Goal: Communication & Community: Answer question/provide support

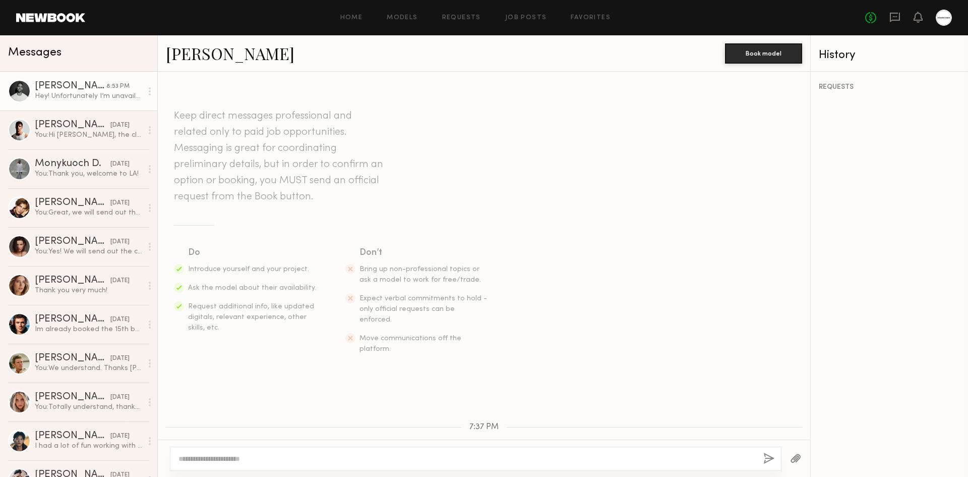
scroll to position [289, 0]
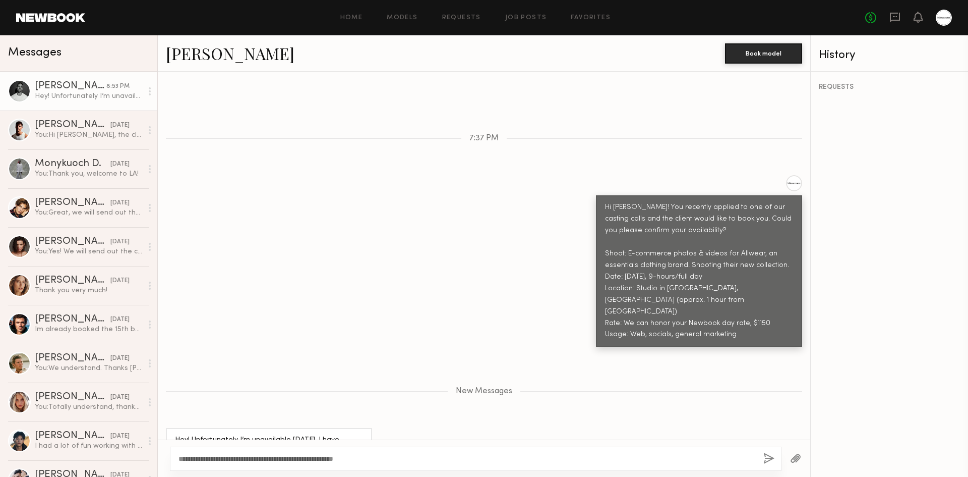
drag, startPoint x: 207, startPoint y: 463, endPoint x: 186, endPoint y: 464, distance: 21.2
click at [186, 464] on div "**********" at bounding box center [476, 458] width 612 height 24
type textarea "**********"
click at [604, 467] on div "**********" at bounding box center [476, 458] width 612 height 24
click at [610, 460] on textarea "**********" at bounding box center [467, 458] width 577 height 10
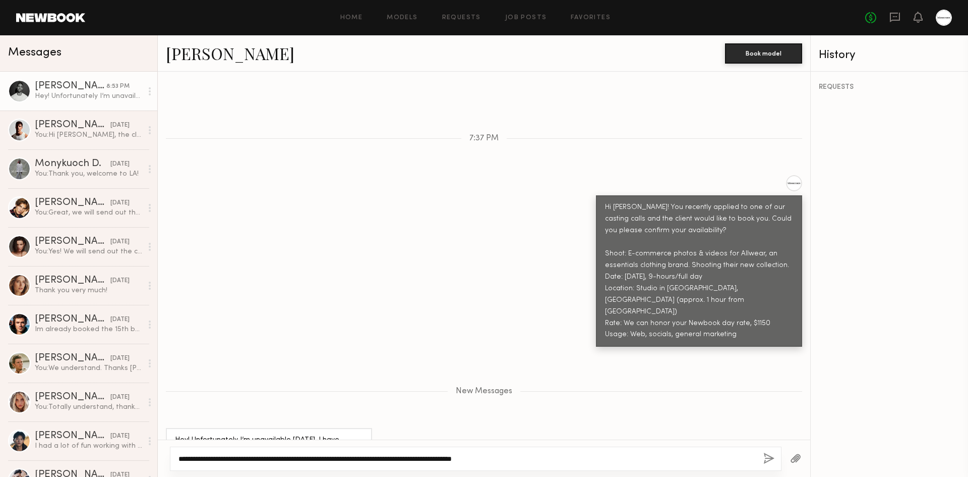
click at [551, 459] on textarea "**********" at bounding box center [467, 458] width 577 height 10
click at [764, 460] on button "button" at bounding box center [769, 458] width 11 height 13
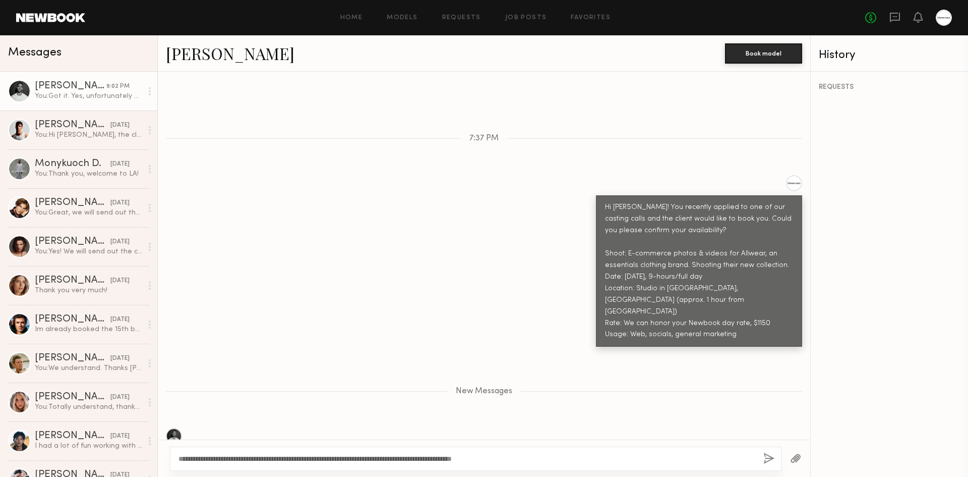
scroll to position [349, 0]
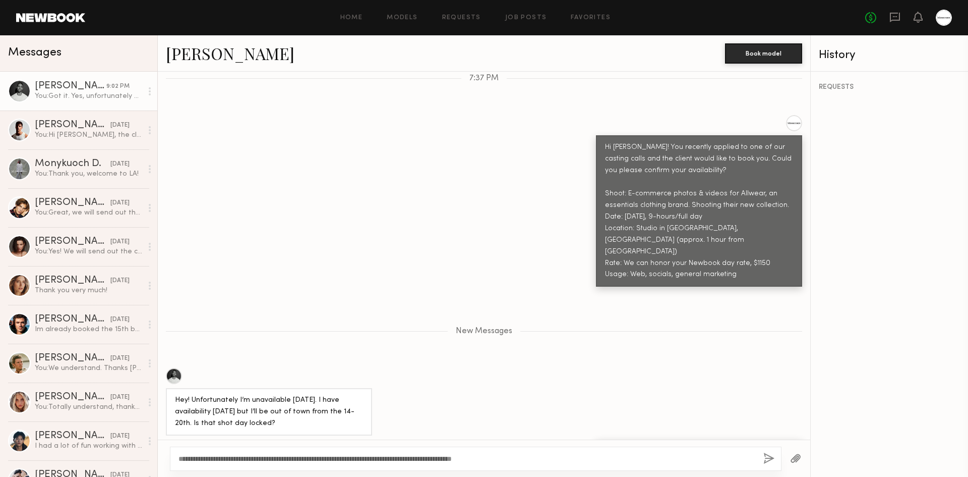
click at [451, 368] on div "Hey! Unfortunately I’m unavailable Wednesday. I have availability tomorrow but …" at bounding box center [484, 402] width 653 height 68
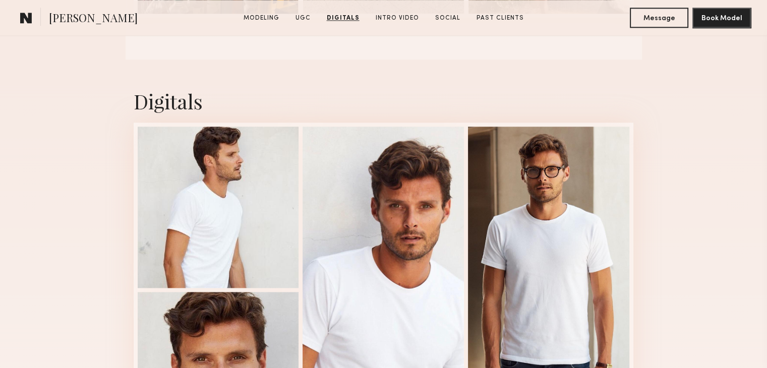
click at [640, 265] on nb-model-profile-digitals "Digitals 1 of 4" at bounding box center [384, 273] width 516 height 426
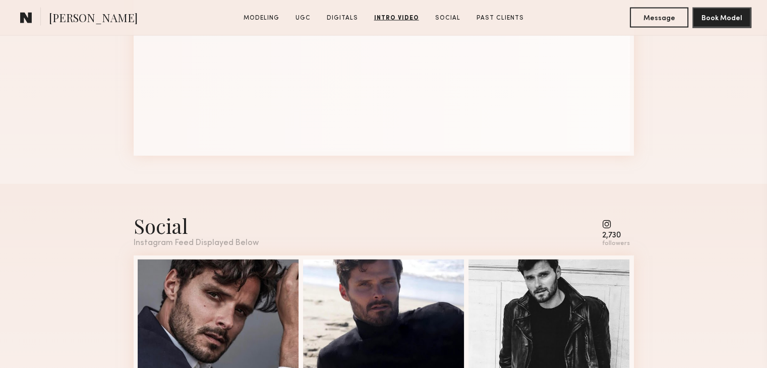
scroll to position [2219, 0]
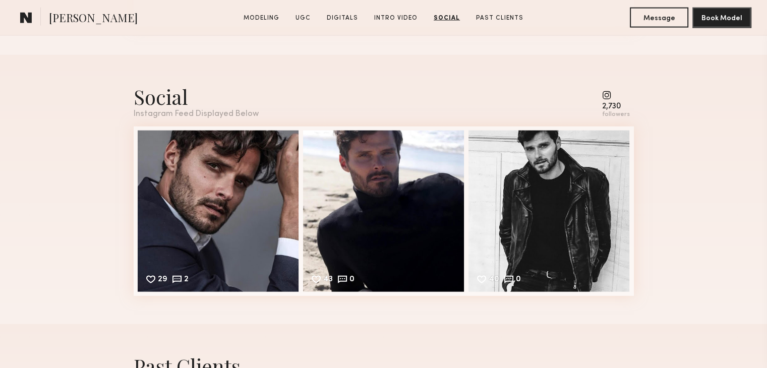
click at [658, 269] on div "Social Instagram Feed Displayed Below 2,730 followers 29 2 Likes & comments dis…" at bounding box center [383, 189] width 767 height 269
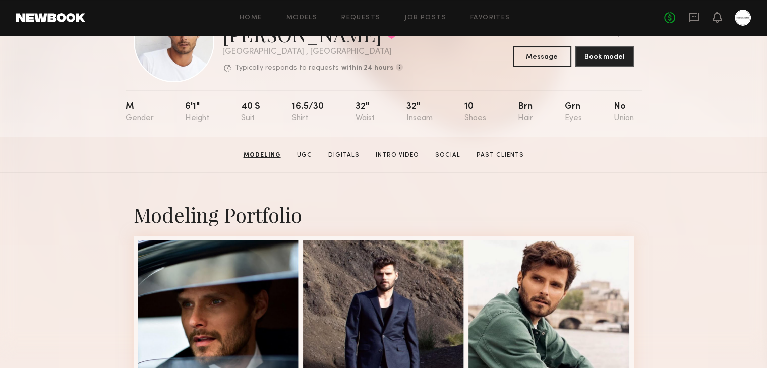
scroll to position [0, 0]
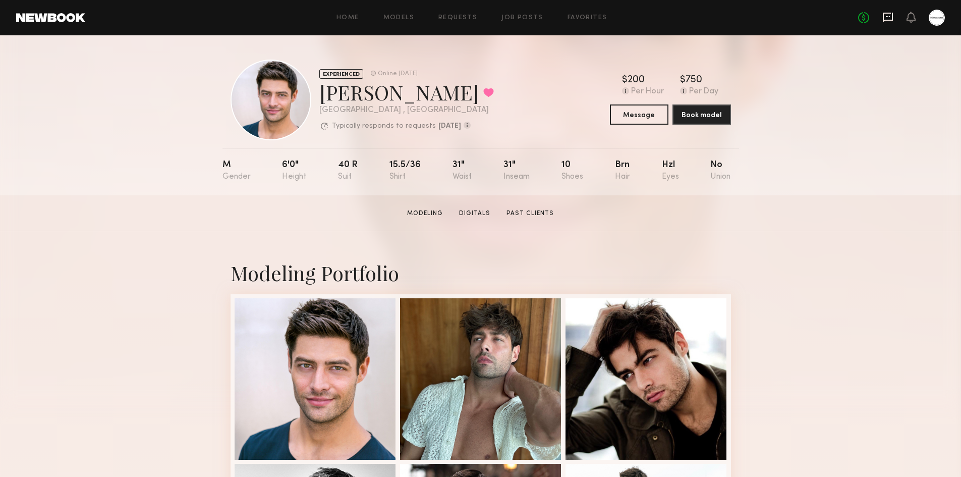
click at [553, 19] on icon at bounding box center [887, 17] width 11 height 11
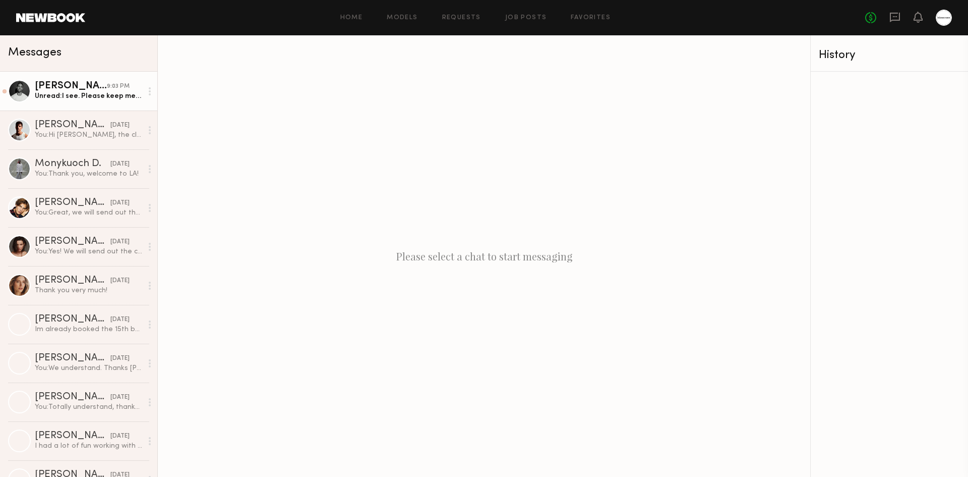
click at [49, 100] on div "Unread: I see. Please keep me in mind for future shoots. Thank you" at bounding box center [88, 96] width 107 height 10
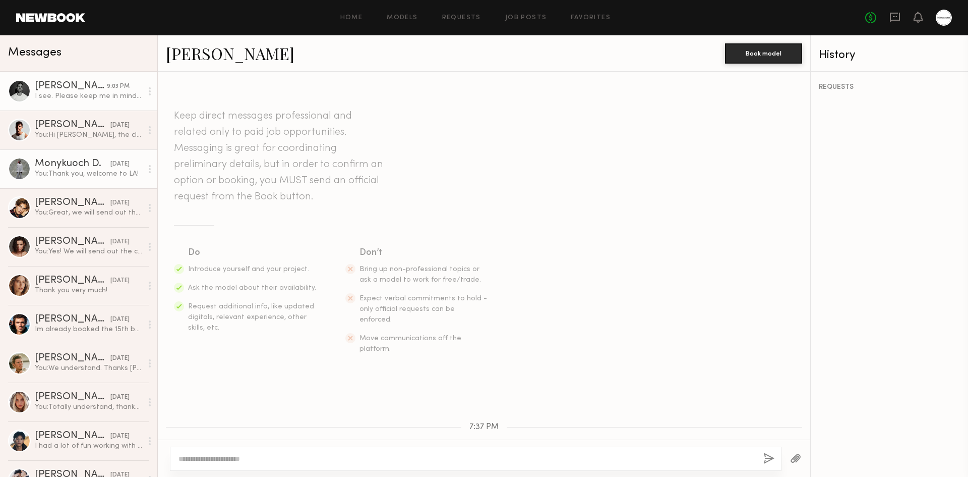
scroll to position [318, 0]
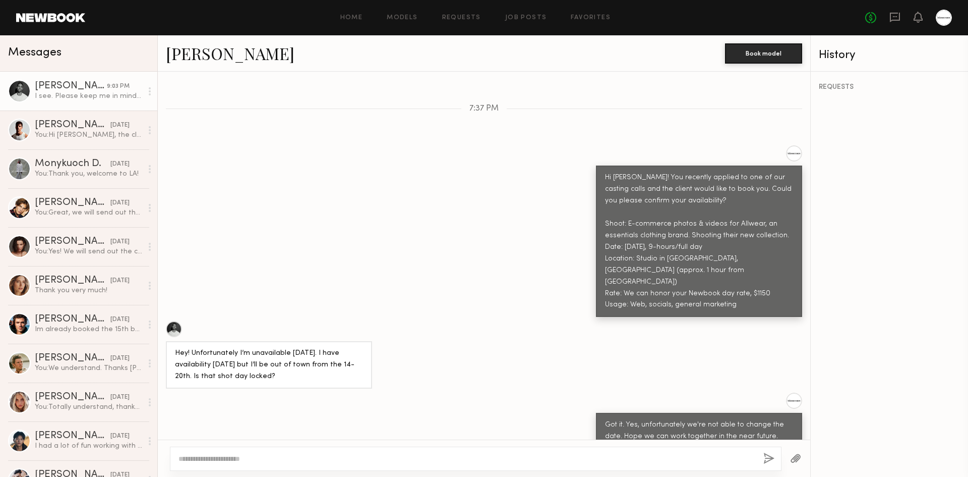
drag, startPoint x: 451, startPoint y: 189, endPoint x: 457, endPoint y: 187, distance: 6.4
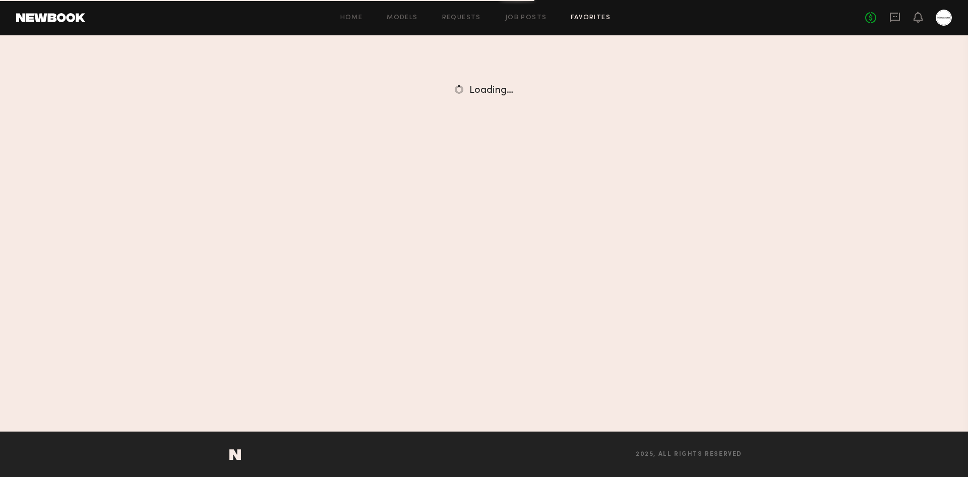
click at [553, 15] on link "Favorites" at bounding box center [591, 18] width 40 height 7
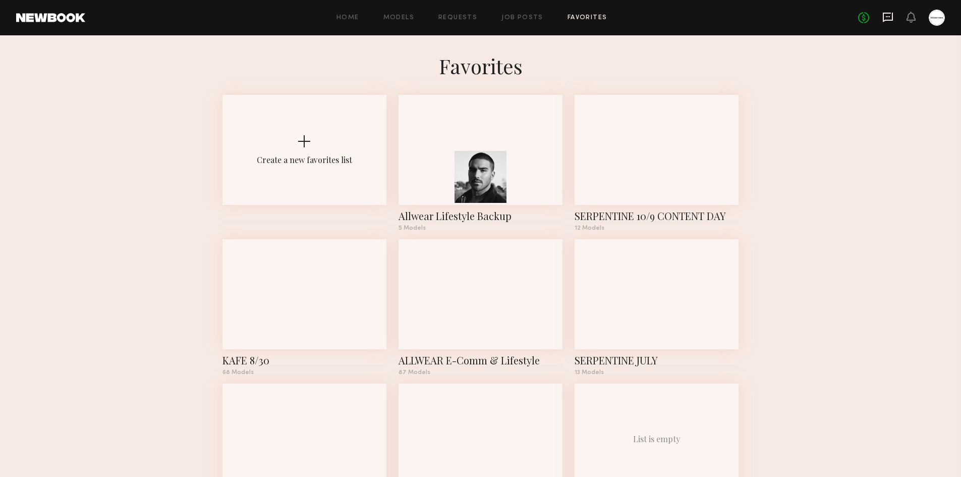
click at [553, 16] on icon at bounding box center [888, 18] width 10 height 10
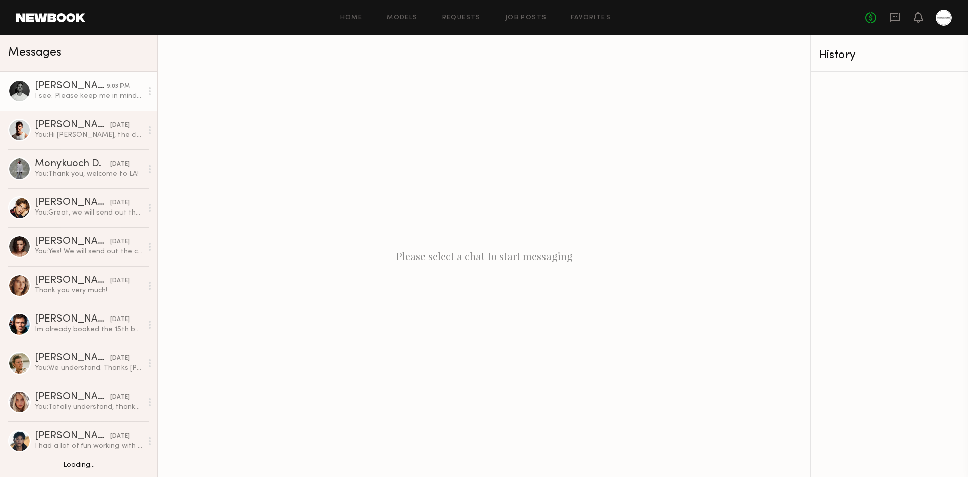
click at [82, 102] on link "Nick D. 9:03 PM I see. Please keep me in mind for future shoots. Thank you" at bounding box center [78, 91] width 157 height 39
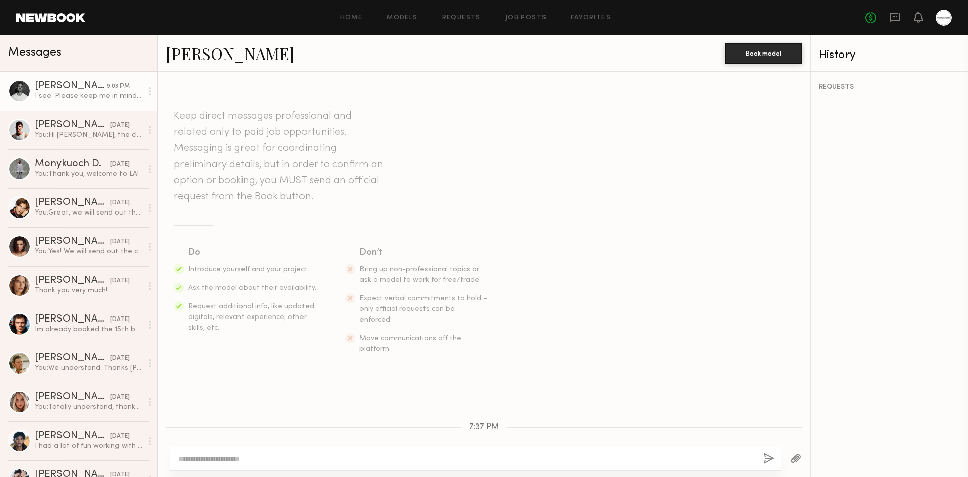
scroll to position [318, 0]
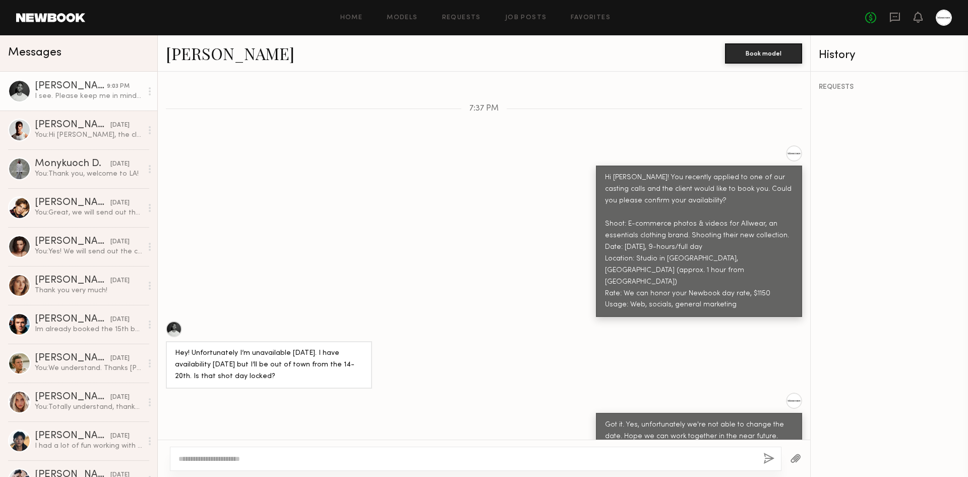
drag, startPoint x: 195, startPoint y: 311, endPoint x: 286, endPoint y: 343, distance: 97.3
click at [286, 272] on div "Keep direct messages professional and related only to paid job opportunities. M…" at bounding box center [484, 256] width 653 height 368
click at [293, 272] on div "Hey! Unfortunately I’m unavailable [DATE]. I have availability [DATE] but I’ll …" at bounding box center [269, 365] width 188 height 35
drag, startPoint x: 280, startPoint y: 336, endPoint x: 320, endPoint y: 328, distance: 40.7
click at [320, 272] on div "Hey! Unfortunately I’m unavailable [DATE]. I have availability [DATE] but I’ll …" at bounding box center [269, 365] width 188 height 35
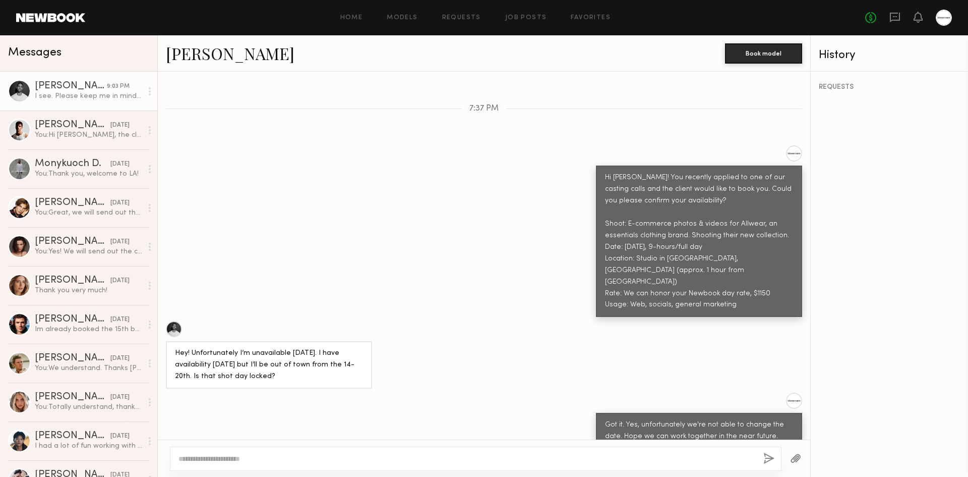
click at [320, 272] on div "Hey! Unfortunately I’m unavailable [DATE]. I have availability [DATE] but I’ll …" at bounding box center [269, 365] width 188 height 35
click at [48, 136] on div "You: Hi Jacob, the client is asking if you'd be open to doing in perpetuity for…" at bounding box center [88, 135] width 107 height 10
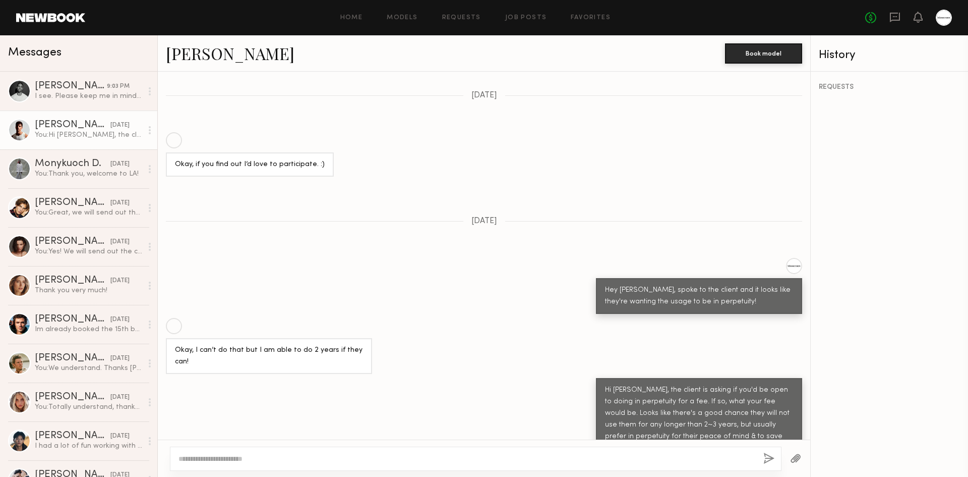
scroll to position [604, 0]
click at [212, 52] on link "[PERSON_NAME]" at bounding box center [230, 53] width 129 height 22
click at [209, 57] on link "[PERSON_NAME]" at bounding box center [230, 53] width 129 height 22
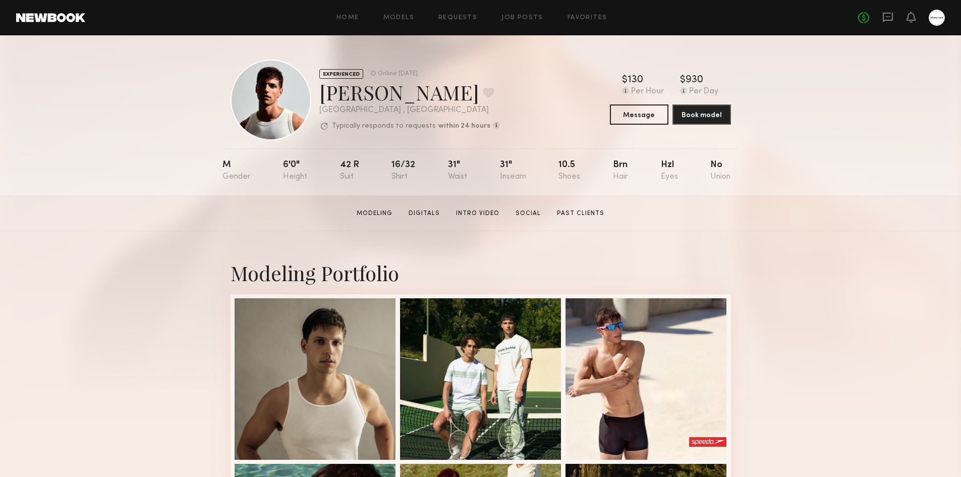
click at [395, 72] on div "Online [DATE]" at bounding box center [398, 74] width 40 height 7
click at [395, 72] on div "Online 1d ago" at bounding box center [398, 74] width 40 height 7
click at [425, 71] on div "EXPERIENCED Online 1d ago" at bounding box center [409, 74] width 181 height 10
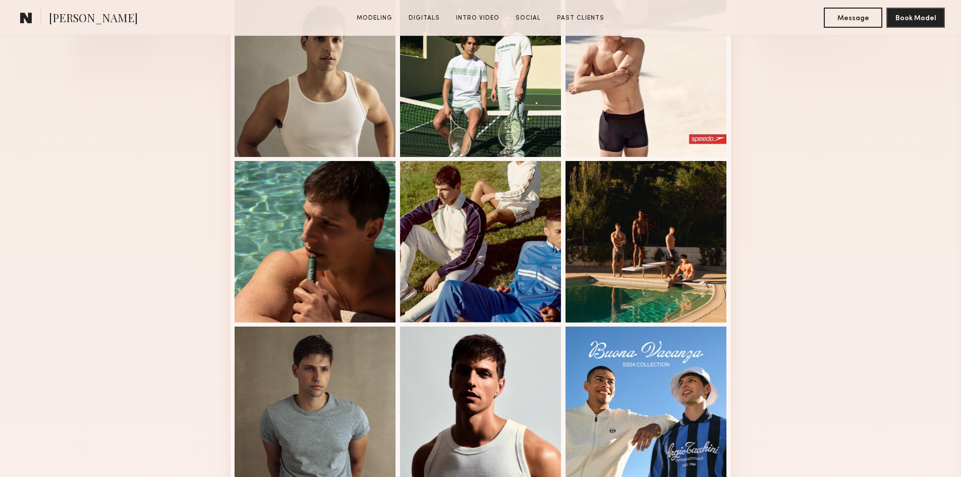
click at [835, 216] on div "Modeling Portfolio View More" at bounding box center [480, 320] width 961 height 785
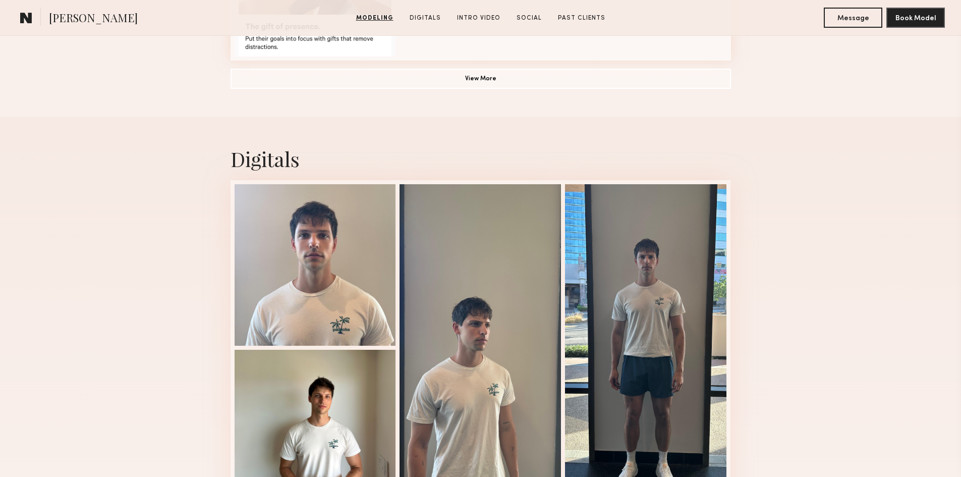
scroll to position [1009, 0]
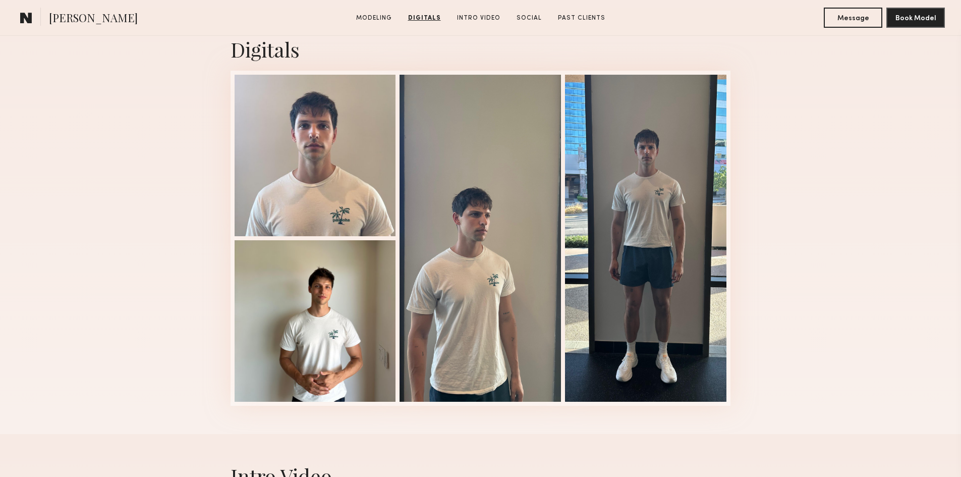
click at [819, 210] on div "Digitals 1 of 4" at bounding box center [480, 221] width 961 height 426
click at [771, 229] on div "Digitals 1 of 4" at bounding box center [480, 221] width 961 height 426
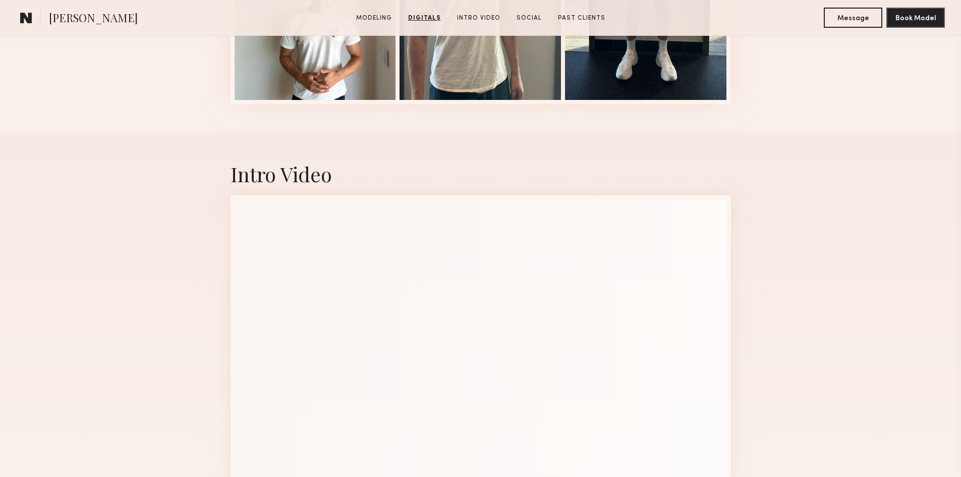
scroll to position [1412, 0]
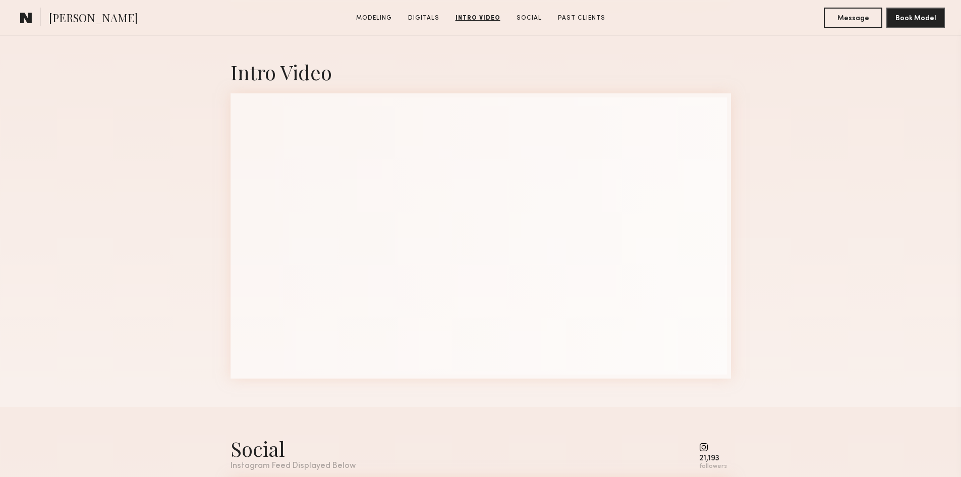
drag, startPoint x: 798, startPoint y: 241, endPoint x: 768, endPoint y: 250, distance: 31.3
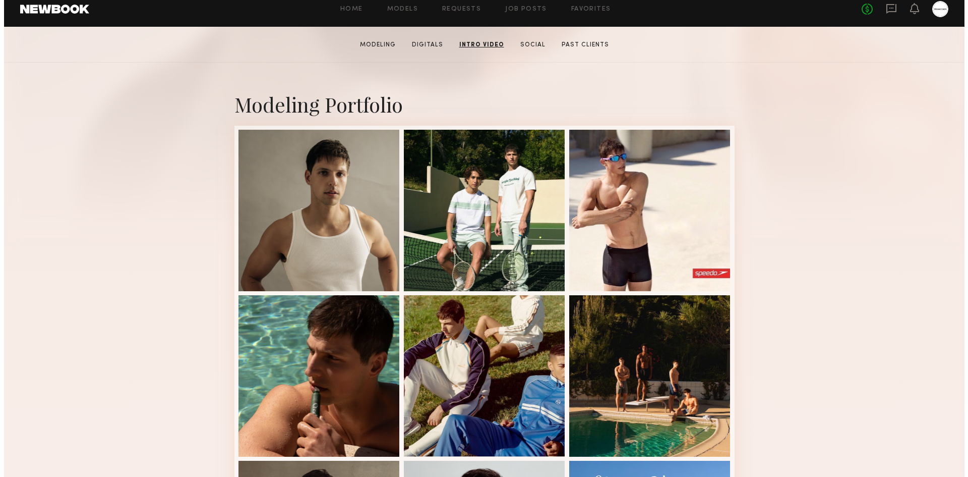
scroll to position [0, 0]
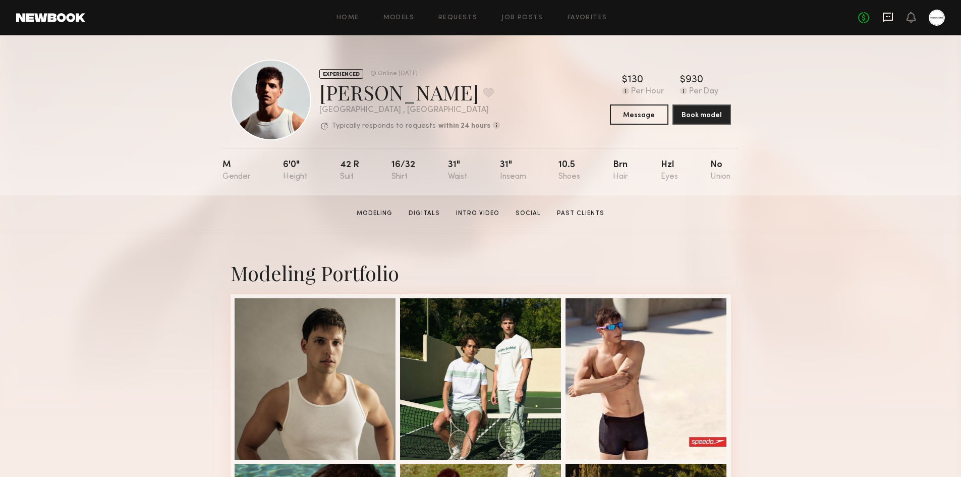
click at [892, 17] on icon at bounding box center [888, 18] width 10 height 10
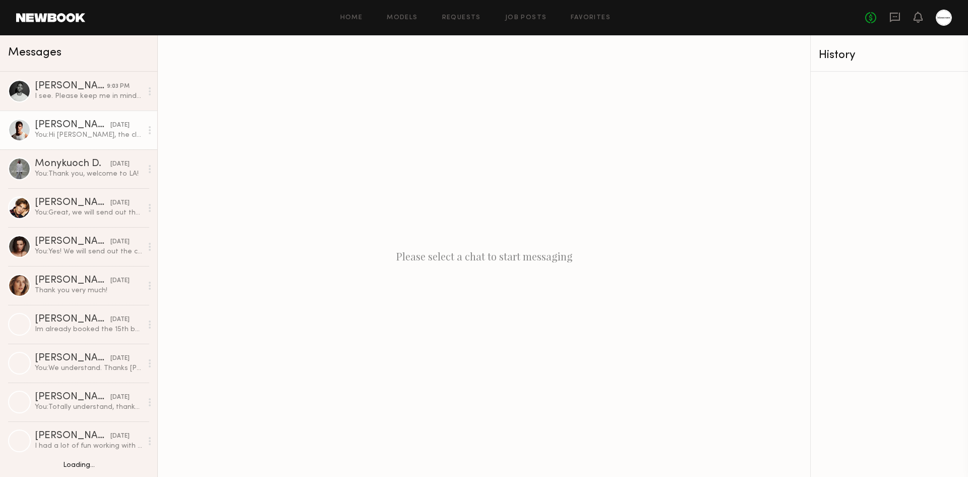
click at [62, 136] on div "You: Hi Jacob, the client is asking if you'd be open to doing in perpetuity for…" at bounding box center [88, 135] width 107 height 10
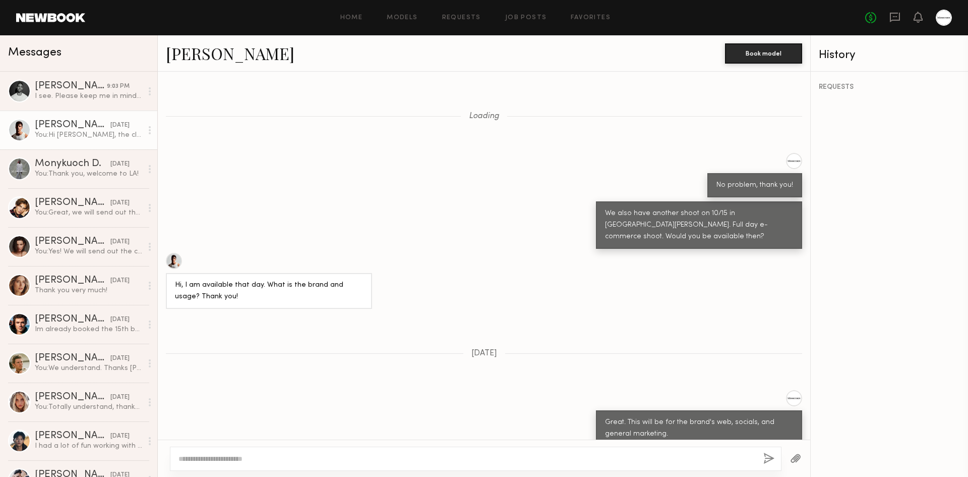
scroll to position [603, 0]
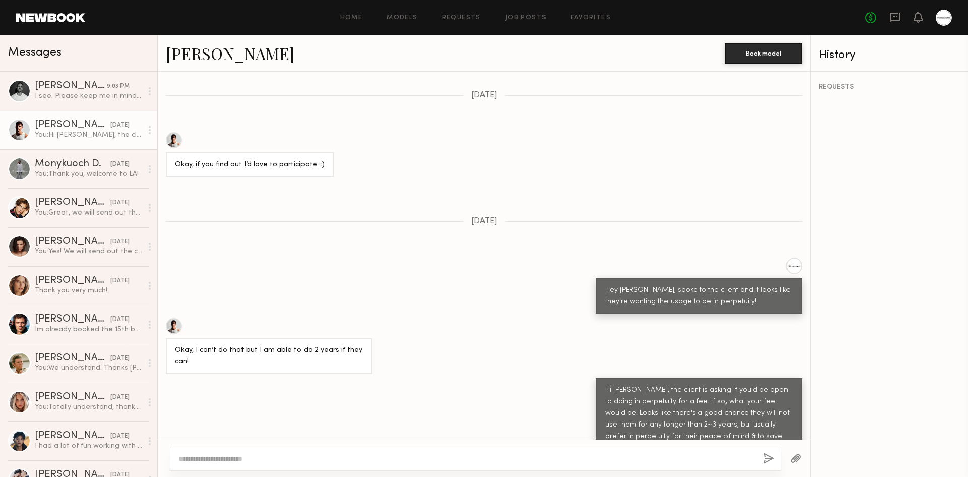
click at [356, 453] on div at bounding box center [476, 458] width 612 height 24
click at [371, 451] on div at bounding box center [476, 458] width 612 height 24
click at [385, 454] on textarea at bounding box center [467, 458] width 577 height 10
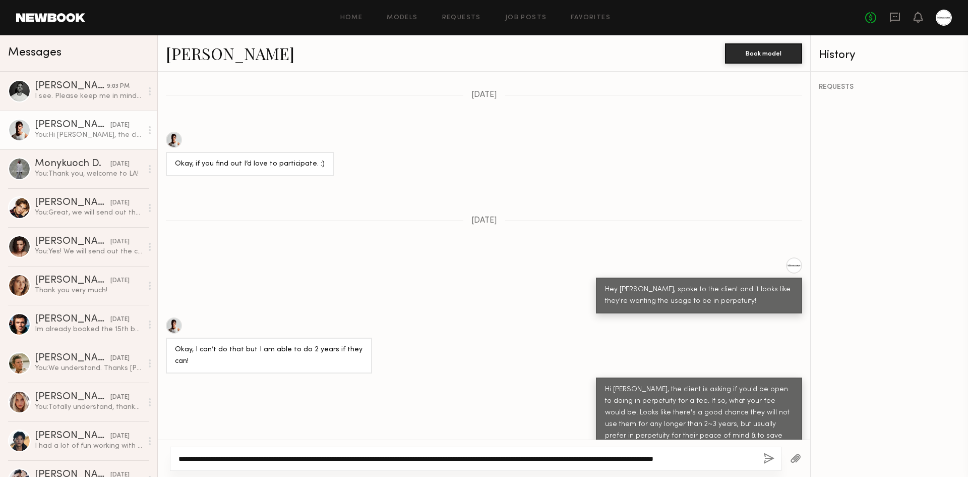
type textarea "**********"
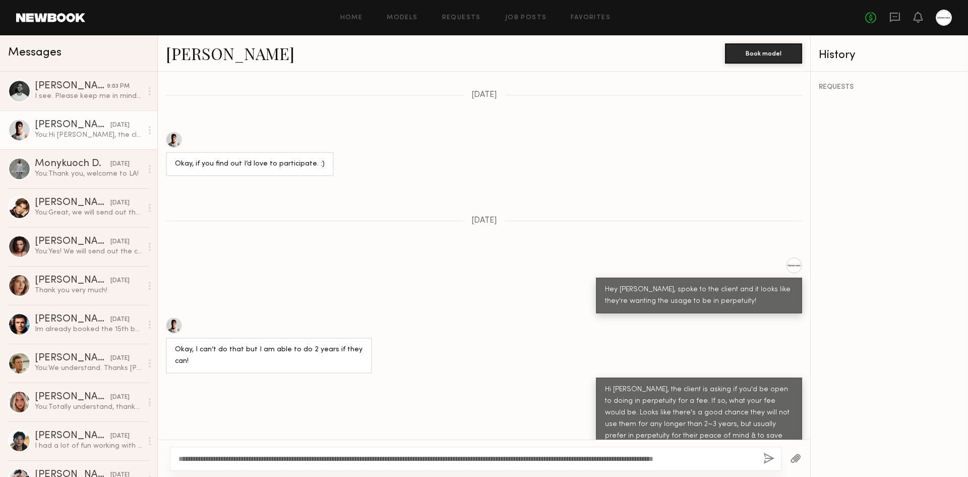
click at [769, 460] on button "button" at bounding box center [769, 458] width 11 height 13
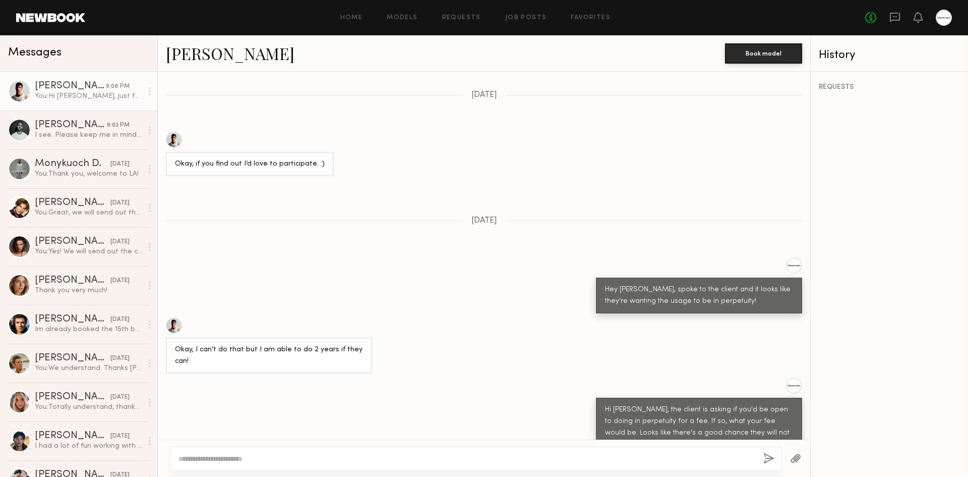
scroll to position [844, 0]
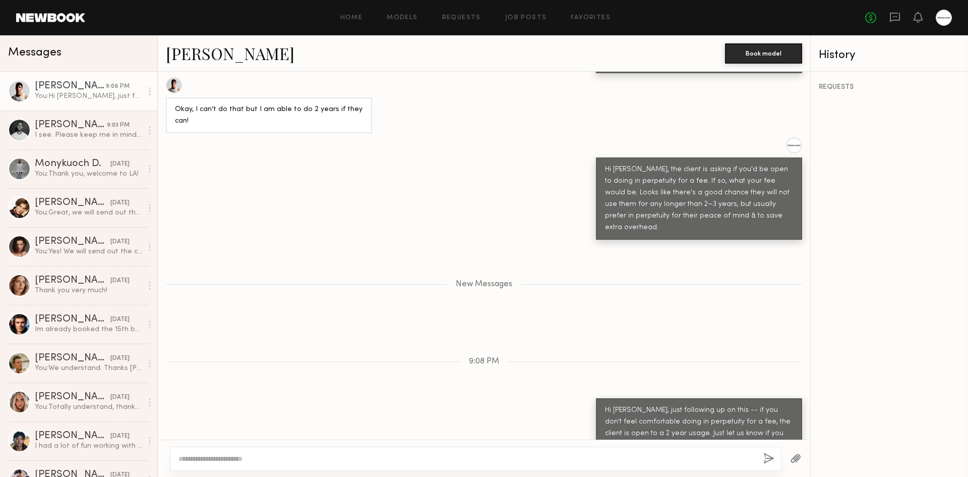
click at [652, 287] on div "New Messages" at bounding box center [484, 282] width 653 height 77
click at [517, 273] on div "New Messages" at bounding box center [484, 282] width 653 height 77
click at [530, 277] on div "New Messages" at bounding box center [484, 282] width 653 height 77
click at [519, 357] on div "9:08 PM" at bounding box center [484, 361] width 653 height 9
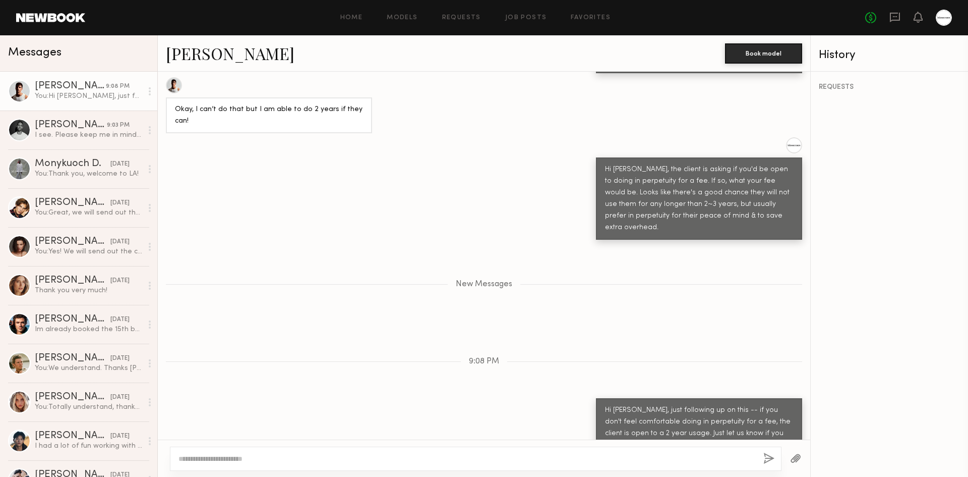
click at [388, 311] on div "Loading No problem, thank you! We also have another shoot on 10/15 in Santa Ana…" at bounding box center [484, 256] width 653 height 368
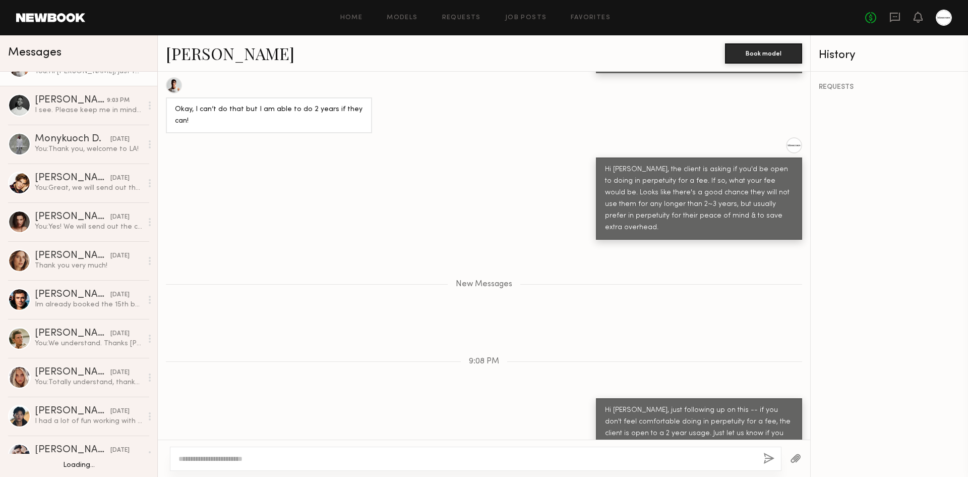
scroll to position [0, 0]
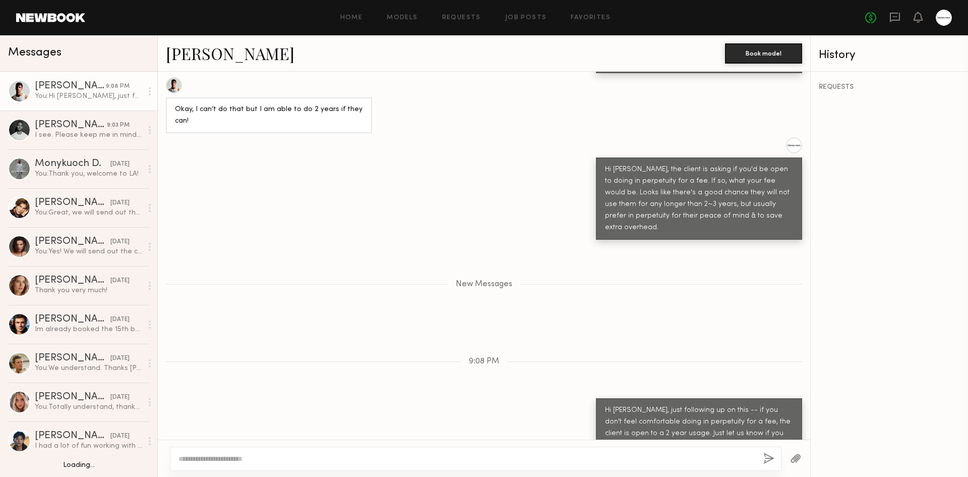
click at [348, 322] on div "Loading No problem, thank you! We also have another shoot on 10/15 in Santa Ana…" at bounding box center [484, 256] width 653 height 368
click at [216, 49] on link "[PERSON_NAME]" at bounding box center [230, 53] width 129 height 22
click at [543, 456] on textarea at bounding box center [467, 458] width 577 height 10
click at [417, 467] on div at bounding box center [476, 458] width 612 height 24
click at [424, 463] on textarea at bounding box center [467, 458] width 577 height 10
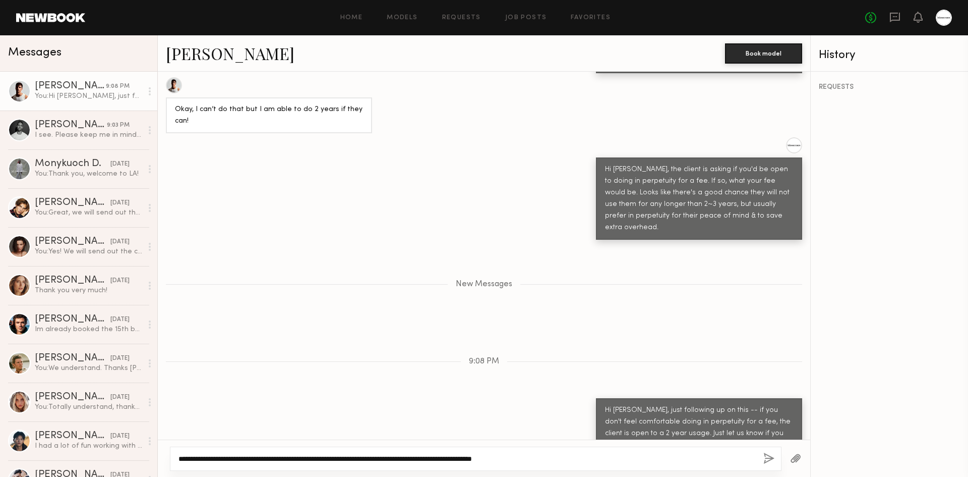
type textarea "**********"
click at [776, 459] on div "**********" at bounding box center [476, 458] width 612 height 24
click at [769, 460] on button "button" at bounding box center [769, 458] width 11 height 13
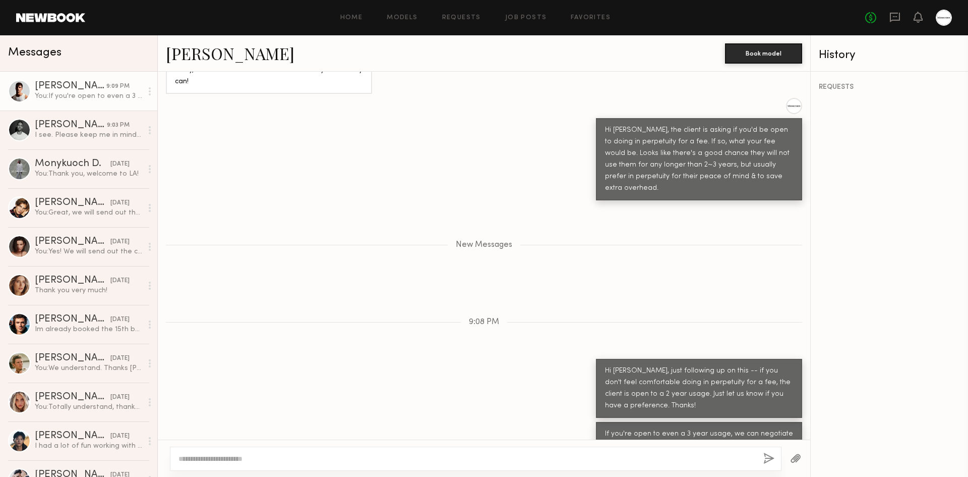
click at [441, 422] on div "If you're open to even a 3 year usage, we can negotiate a higher rate for you a…" at bounding box center [484, 445] width 653 height 47
drag, startPoint x: 452, startPoint y: 294, endPoint x: 547, endPoint y: 315, distance: 97.1
click at [545, 315] on div "Loading No problem, thank you! We also have another shoot on 10/15 in Santa Ana…" at bounding box center [484, 256] width 653 height 368
click at [547, 315] on div "Loading No problem, thank you! We also have another shoot on 10/15 in Santa Ana…" at bounding box center [484, 256] width 653 height 368
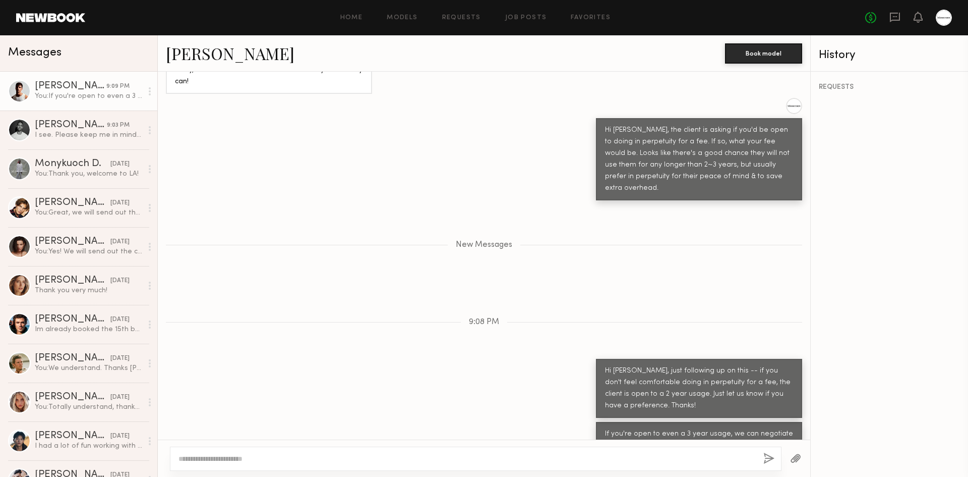
click at [548, 326] on div "Loading No problem, thank you! We also have another shoot on 10/15 in Santa Ana…" at bounding box center [484, 256] width 653 height 368
click at [78, 133] on div "I see. Please keep me in mind for future shoots. Thank you" at bounding box center [88, 135] width 107 height 10
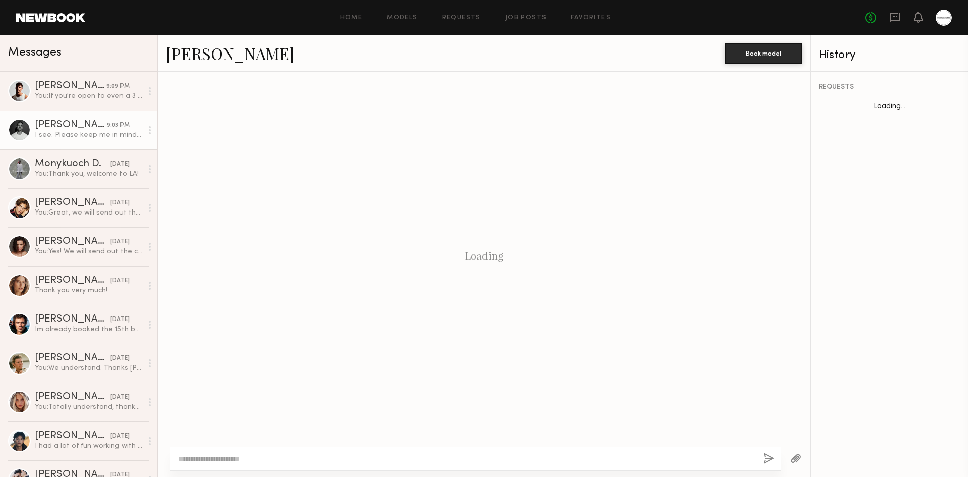
click at [273, 462] on textarea at bounding box center [467, 458] width 577 height 10
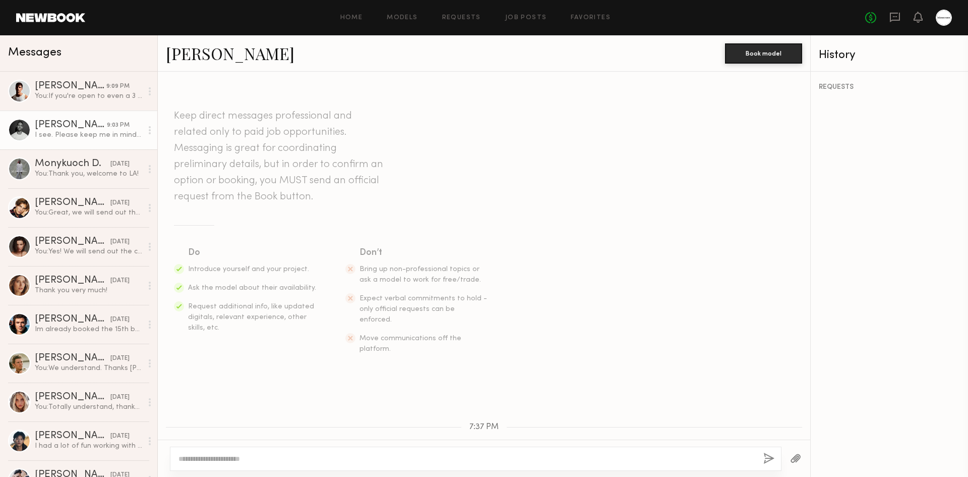
scroll to position [318, 0]
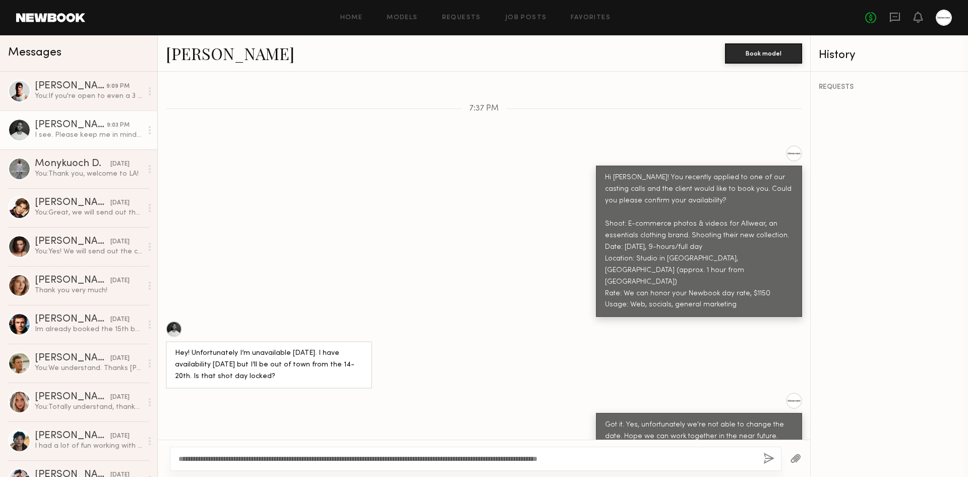
click at [284, 457] on textarea "**********" at bounding box center [467, 458] width 577 height 10
click at [289, 458] on textarea "**********" at bounding box center [467, 458] width 577 height 10
click at [491, 457] on textarea "**********" at bounding box center [467, 458] width 577 height 10
click at [648, 456] on textarea "**********" at bounding box center [467, 458] width 577 height 10
click at [681, 456] on textarea "**********" at bounding box center [467, 458] width 577 height 10
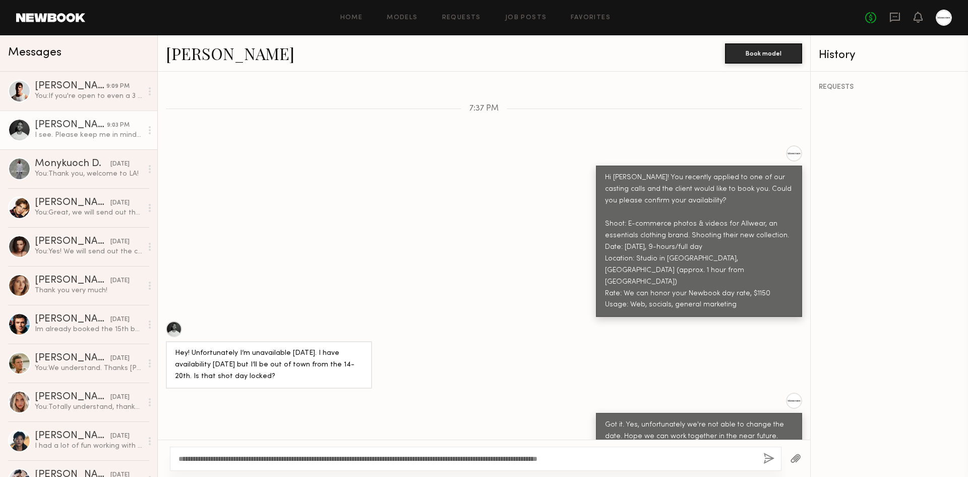
type textarea "**********"
click at [768, 456] on button "button" at bounding box center [769, 458] width 11 height 13
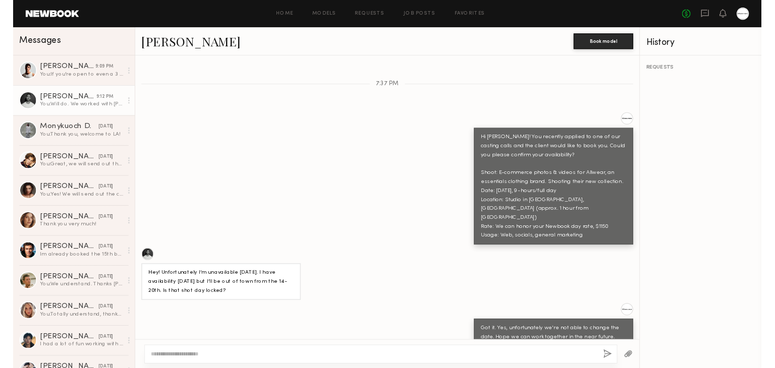
scroll to position [468, 0]
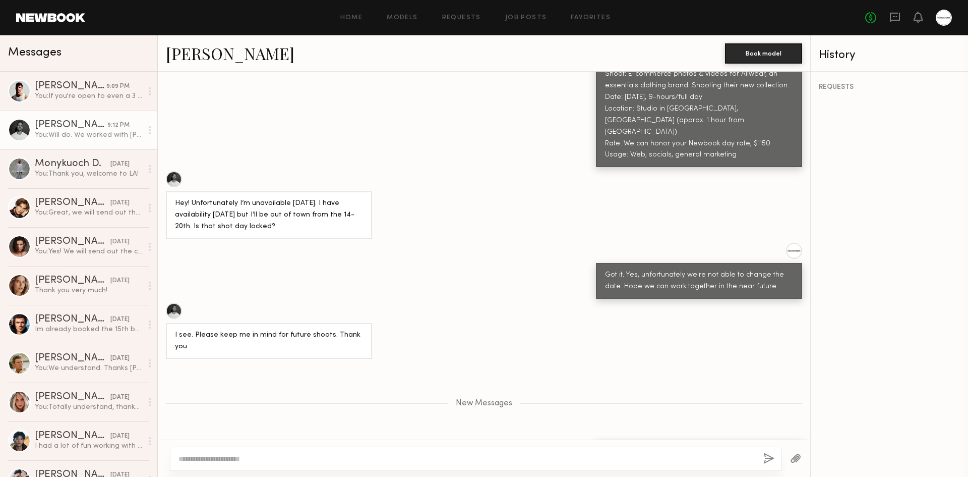
click at [466, 372] on div "New Messages" at bounding box center [484, 401] width 653 height 77
click at [422, 440] on div "Will do. We worked with [PERSON_NAME] for a few years shortly after you shot wi…" at bounding box center [484, 463] width 653 height 47
click at [421, 440] on div "Will do. We worked with [PERSON_NAME] for a few years shortly after you shot wi…" at bounding box center [484, 463] width 653 height 47
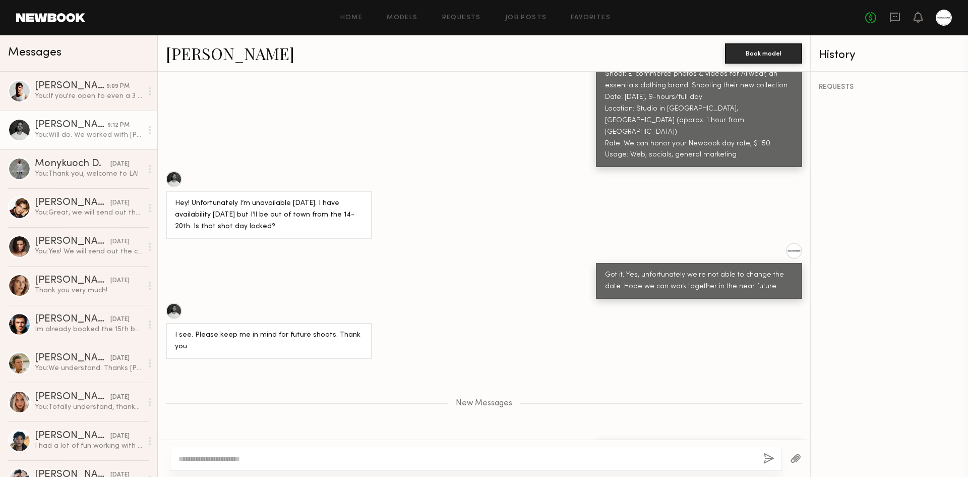
click at [377, 440] on div "Will do. We worked with [PERSON_NAME] for a few years shortly after you shot wi…" at bounding box center [484, 463] width 653 height 47
click at [687, 446] on div "Will do. We worked with [PERSON_NAME] for a few years shortly after you shot wi…" at bounding box center [699, 463] width 188 height 35
copy div "Cadogan"
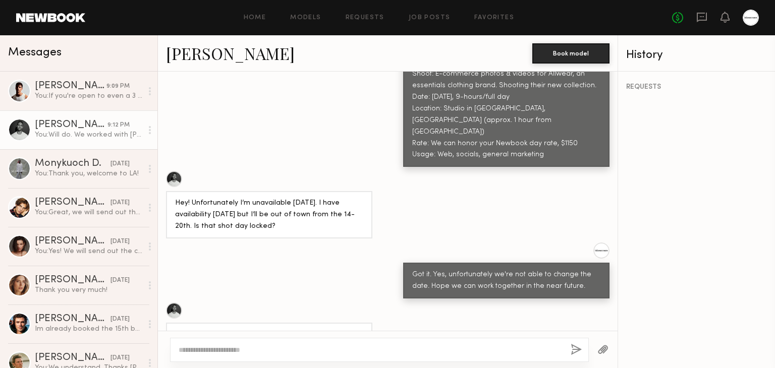
scroll to position [466, 0]
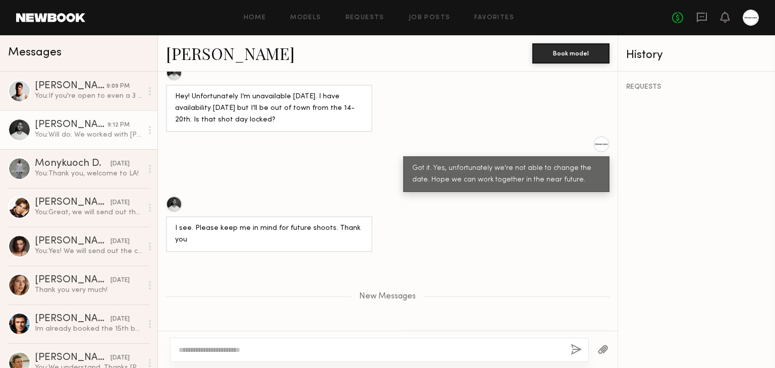
click at [450, 256] on div "New Messages" at bounding box center [387, 294] width 459 height 77
click at [510, 256] on div "New Messages" at bounding box center [387, 294] width 459 height 77
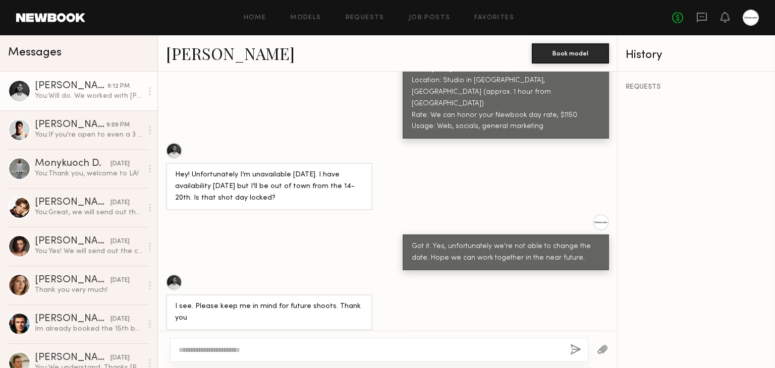
scroll to position [496, 0]
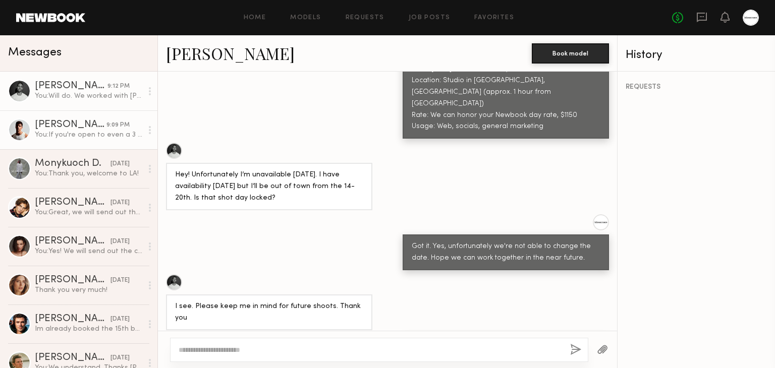
click at [78, 124] on div "[PERSON_NAME]" at bounding box center [71, 125] width 72 height 10
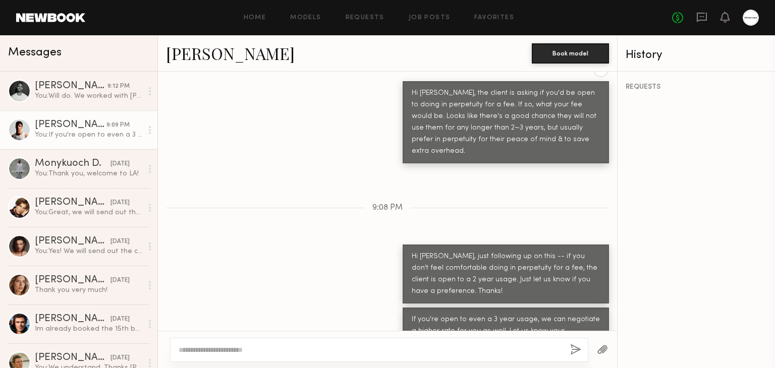
scroll to position [821, 0]
click at [327, 223] on div "Loading Hi, I am available that day. What is the brand and usage? Thank you! 10…" at bounding box center [387, 201] width 459 height 259
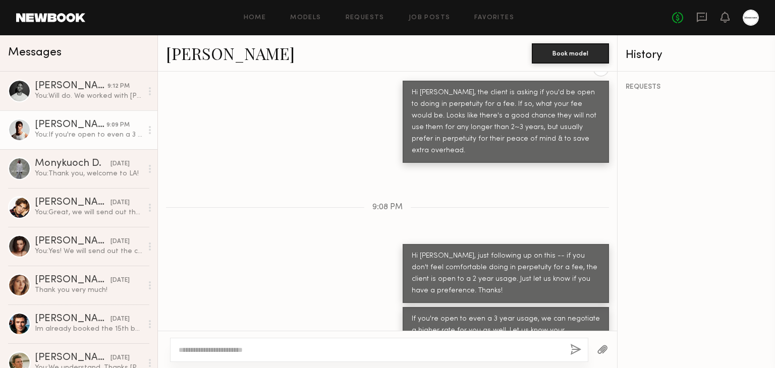
click at [327, 223] on div "Loading Hi, I am available that day. What is the brand and usage? Thank you! 10…" at bounding box center [387, 201] width 459 height 259
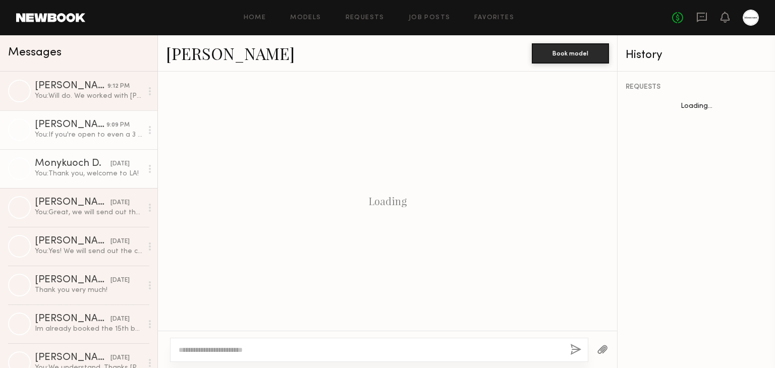
scroll to position [821, 0]
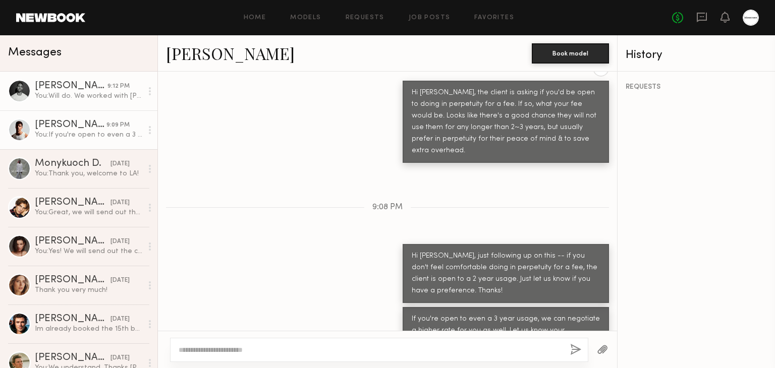
click at [83, 89] on div "[PERSON_NAME]" at bounding box center [71, 86] width 73 height 10
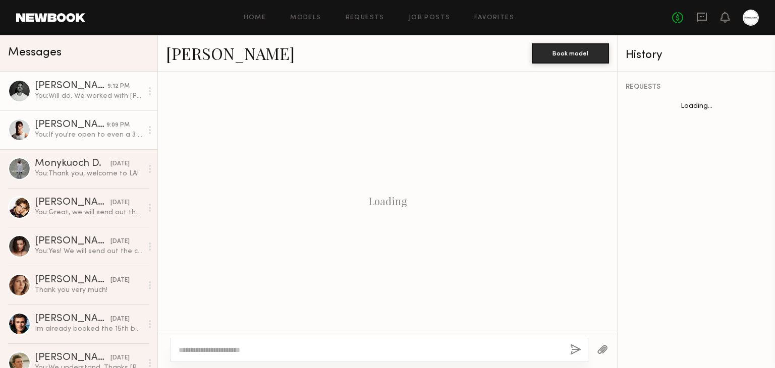
scroll to position [496, 0]
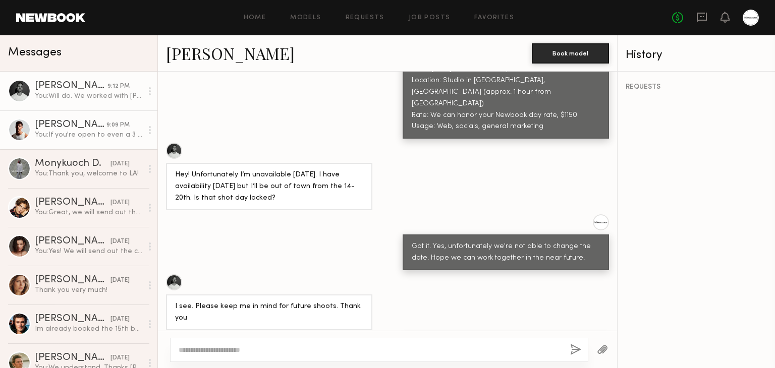
click at [66, 131] on div "You: If you're open to even a 3 year usage, we can negotiate a higher rate for …" at bounding box center [88, 135] width 107 height 10
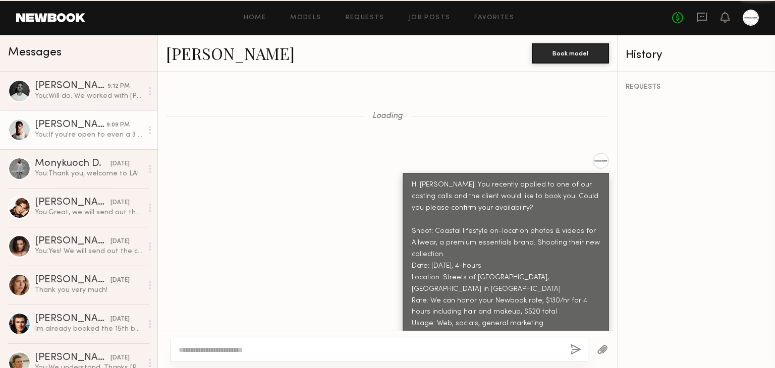
scroll to position [1210, 0]
